Goal: Find specific page/section: Find specific page/section

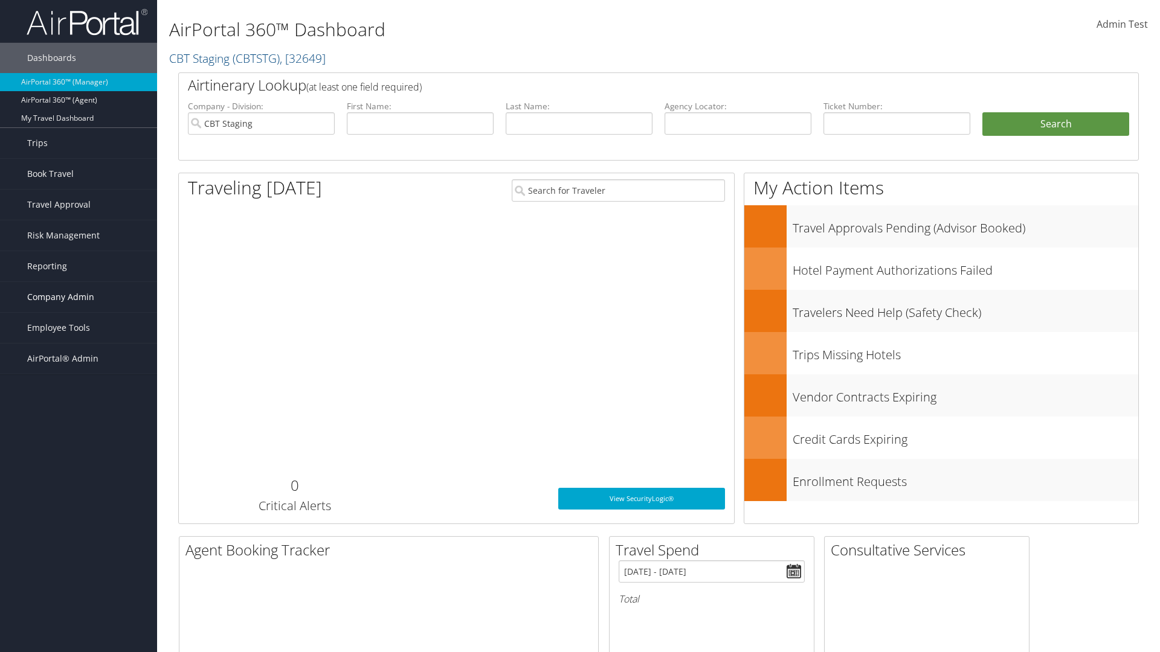
click at [79, 297] on span "Company Admin" at bounding box center [60, 297] width 67 height 30
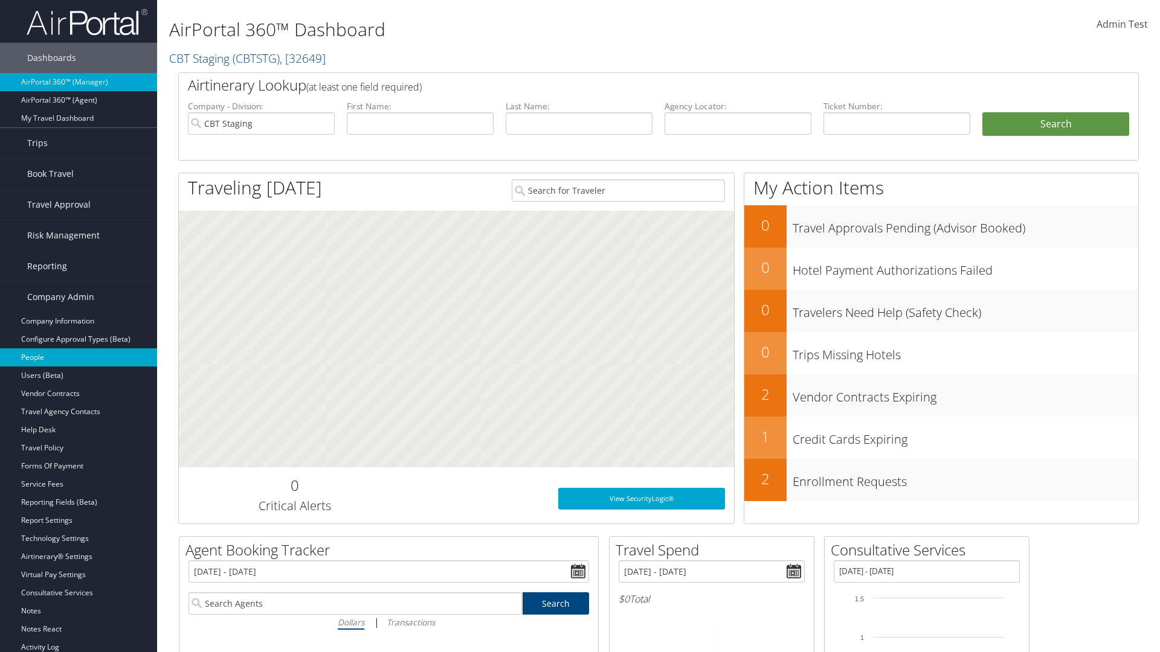
click at [79, 358] on link "People" at bounding box center [78, 358] width 157 height 18
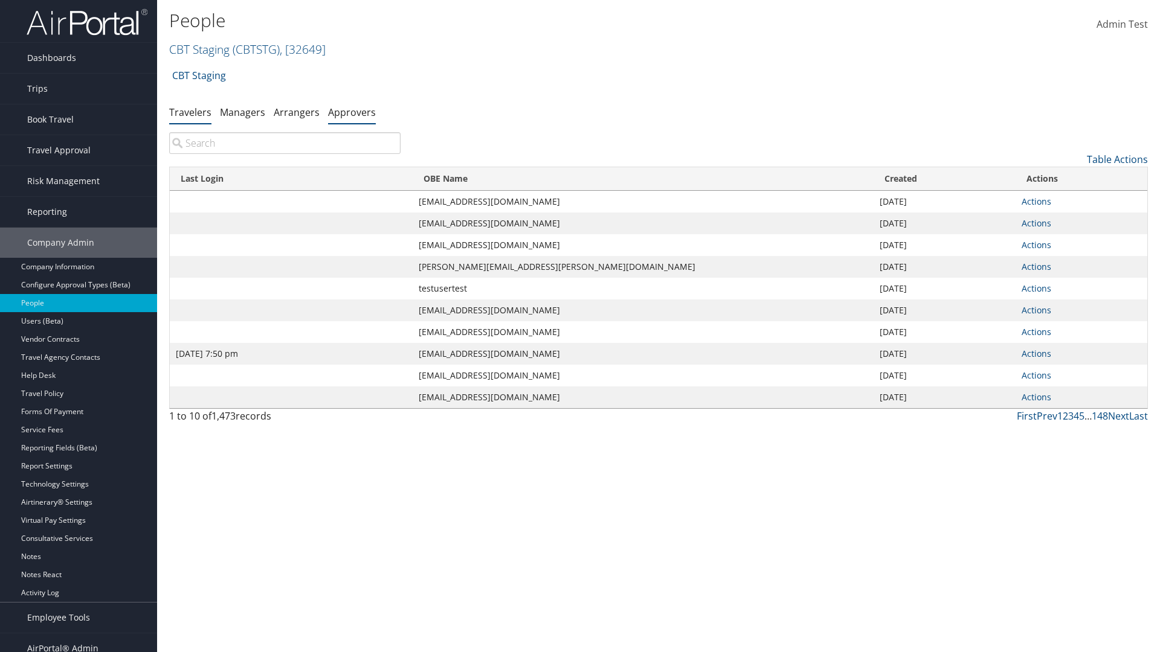
click at [352, 112] on link "Approvers" at bounding box center [352, 112] width 48 height 13
